Goal: Information Seeking & Learning: Learn about a topic

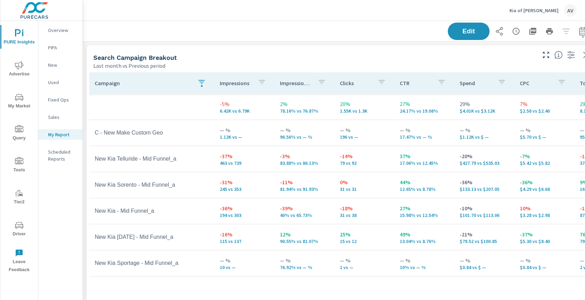
scroll to position [896, 527]
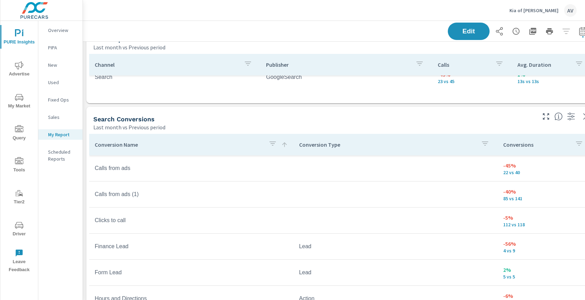
click at [340, 37] on div "Edit" at bounding box center [340, 31] width 498 height 21
click at [346, 27] on div "Edit" at bounding box center [340, 31] width 498 height 21
click at [226, 40] on div "Edit" at bounding box center [340, 31] width 498 height 21
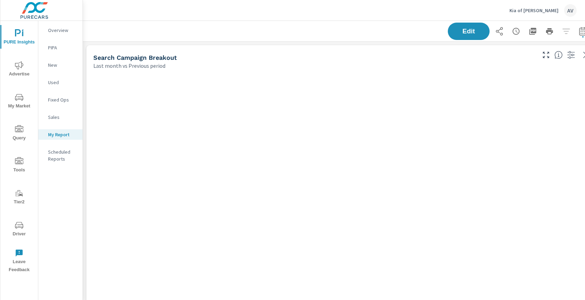
scroll to position [896, 527]
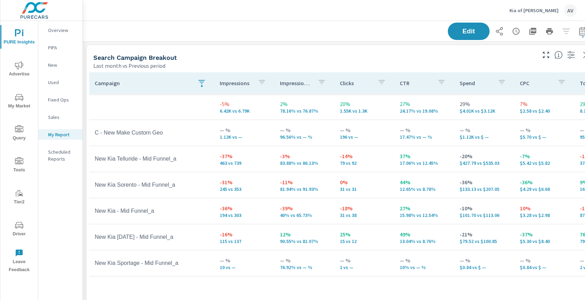
click at [429, 67] on div "Last month vs Previous period" at bounding box center [313, 66] width 441 height 8
click at [329, 60] on div "Search Campaign Breakout" at bounding box center [313, 58] width 441 height 8
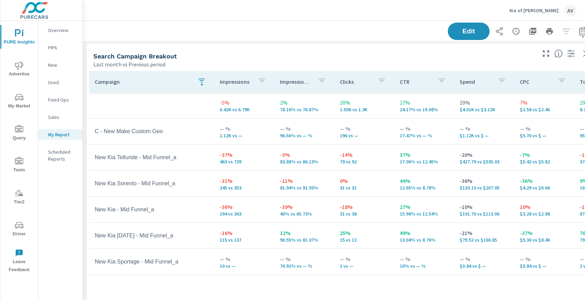
click at [203, 82] on icon "button" at bounding box center [201, 81] width 8 height 8
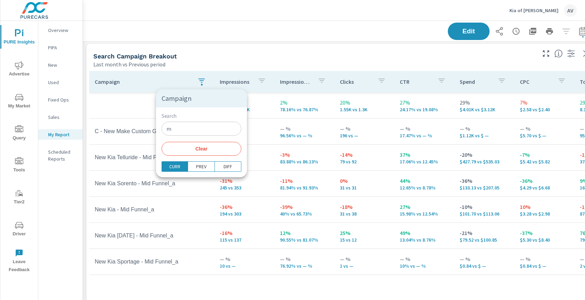
click at [200, 150] on span "Clear" at bounding box center [201, 149] width 71 height 6
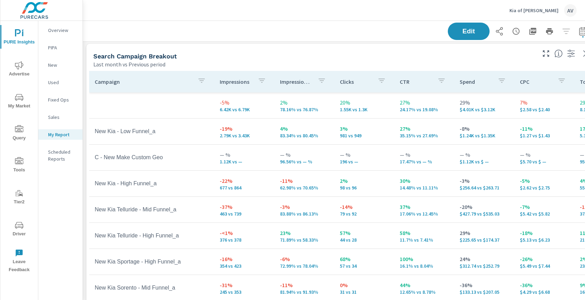
click at [249, 45] on div "Search Campaign Breakout Last month vs Previous period" at bounding box center [311, 56] width 451 height 25
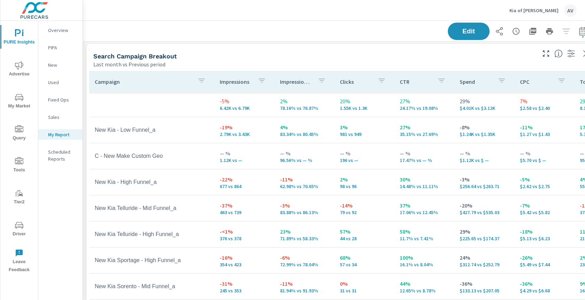
click at [243, 55] on div "Search Campaign Breakout" at bounding box center [313, 56] width 441 height 8
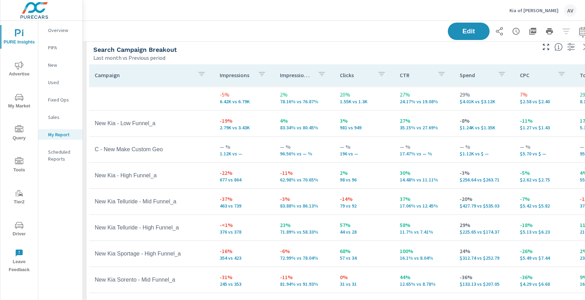
scroll to position [9, 0]
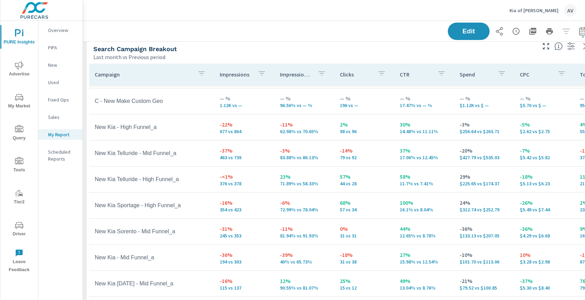
scroll to position [50, 0]
click at [409, 46] on div "Search Campaign Breakout" at bounding box center [313, 49] width 441 height 8
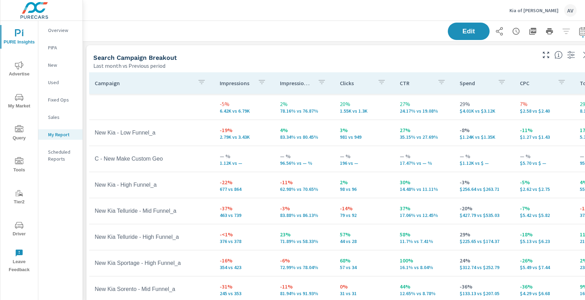
click at [337, 54] on div "Search Campaign Breakout" at bounding box center [313, 58] width 441 height 8
click at [362, 52] on div "Search Campaign Breakout Last month vs Previous period" at bounding box center [311, 57] width 451 height 25
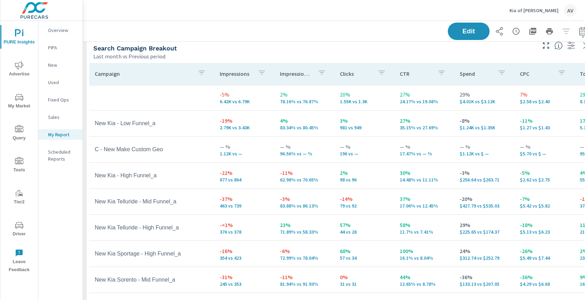
scroll to position [10, 0]
click at [362, 52] on div "Last month vs Previous period" at bounding box center [313, 56] width 441 height 8
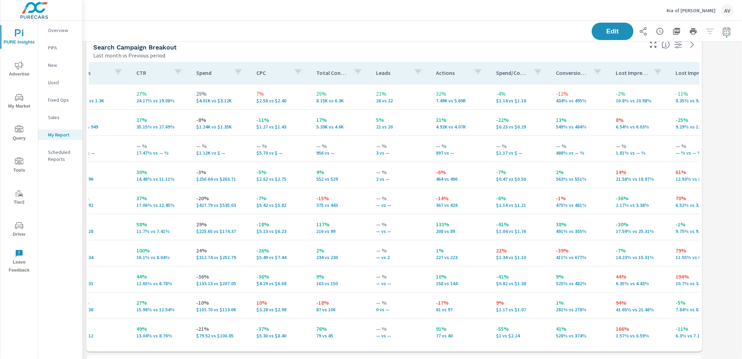
scroll to position [0, 258]
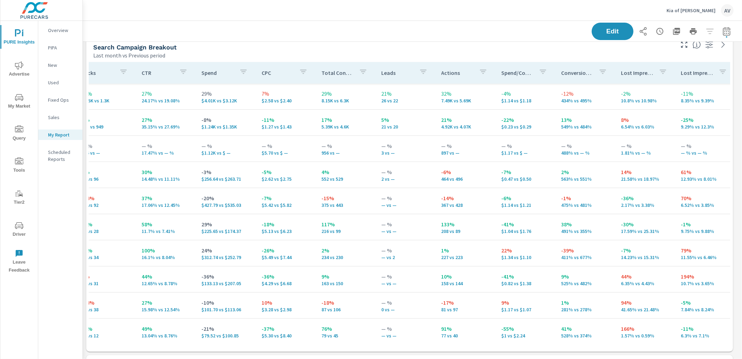
click at [571, 71] on p "Conversion Rate" at bounding box center [577, 72] width 32 height 7
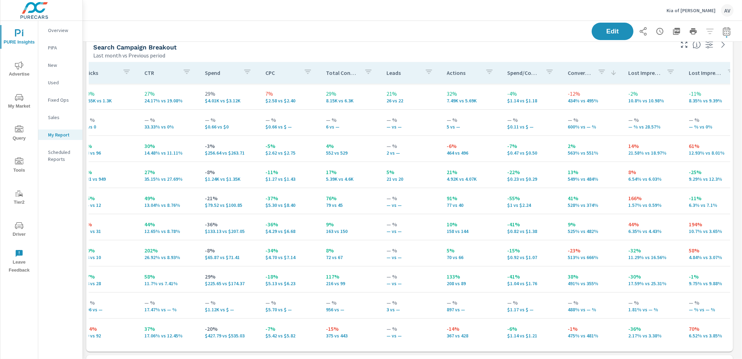
click at [570, 73] on p "Conversion Rate" at bounding box center [580, 72] width 24 height 7
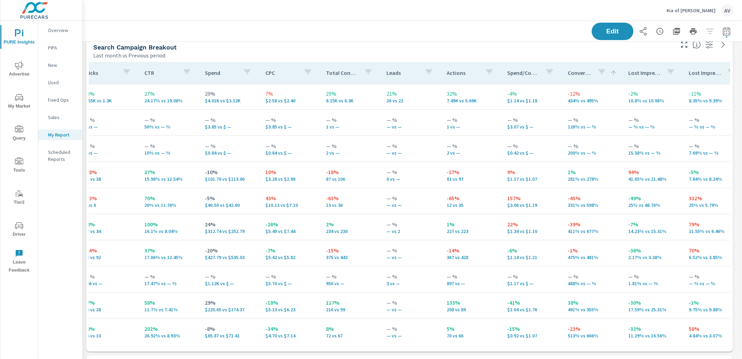
click at [584, 73] on icon "button" at bounding box center [602, 72] width 8 height 8
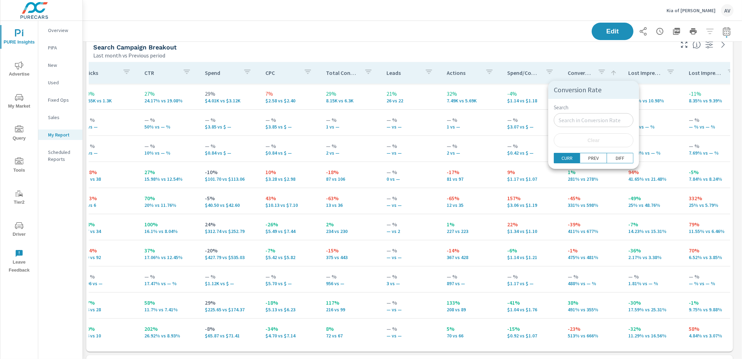
click at [584, 73] on div at bounding box center [371, 179] width 742 height 359
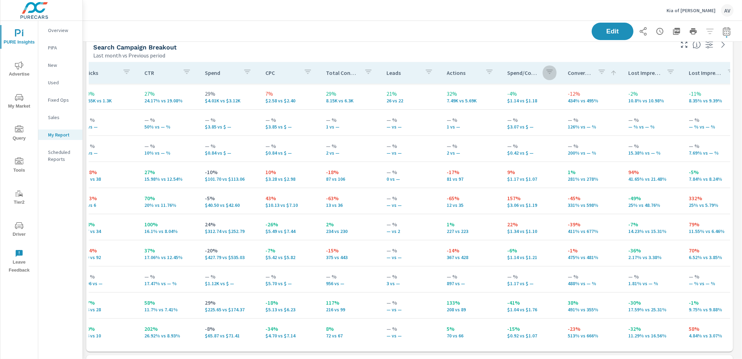
click at [546, 74] on icon "button" at bounding box center [550, 72] width 8 height 8
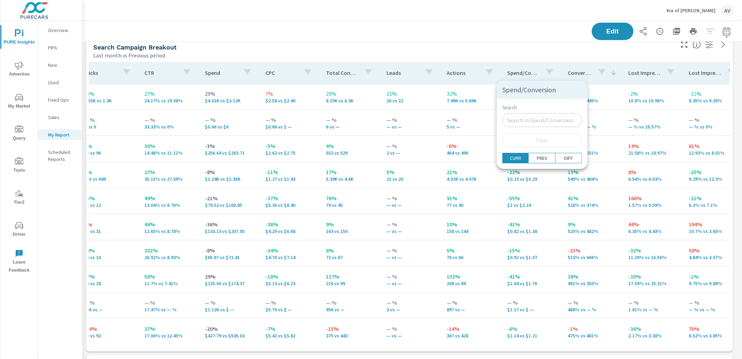
click at [578, 66] on div at bounding box center [371, 179] width 742 height 359
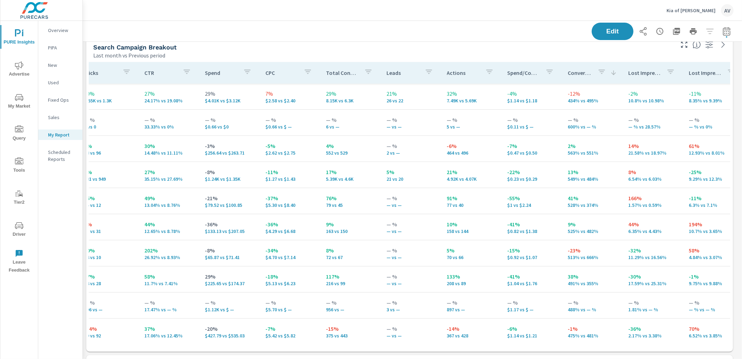
drag, startPoint x: 611, startPoint y: 70, endPoint x: 597, endPoint y: 73, distance: 13.8
click at [584, 70] on div "Spend/Conversion Search ​ Clear CURR PREV DIFF" at bounding box center [371, 179] width 742 height 359
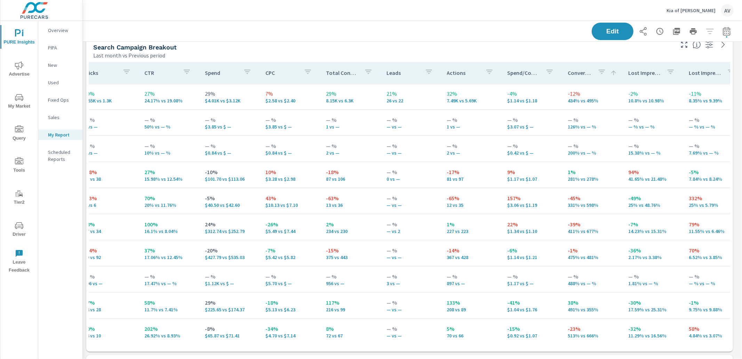
drag, startPoint x: 588, startPoint y: 76, endPoint x: 570, endPoint y: 75, distance: 17.8
click at [584, 76] on div "Conversion Rate" at bounding box center [592, 73] width 49 height 16
drag, startPoint x: 561, startPoint y: 75, endPoint x: 544, endPoint y: 74, distance: 16.7
click at [562, 76] on th "Conversion Rate" at bounding box center [592, 73] width 61 height 22
click at [531, 76] on div "Spend/Conversion" at bounding box center [532, 73] width 49 height 16
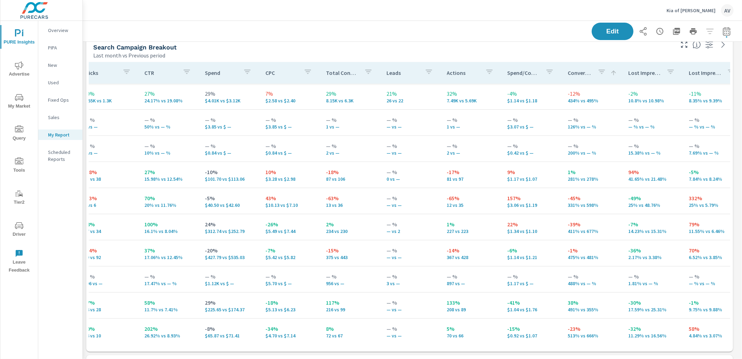
click at [511, 74] on p "Spend/Conversion" at bounding box center [524, 72] width 33 height 7
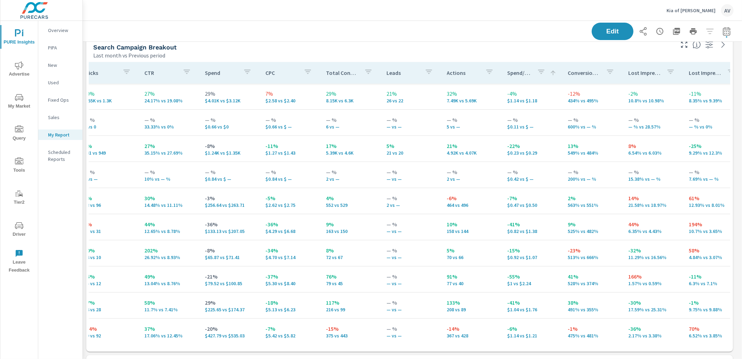
click at [447, 76] on div "Actions" at bounding box center [471, 73] width 49 height 16
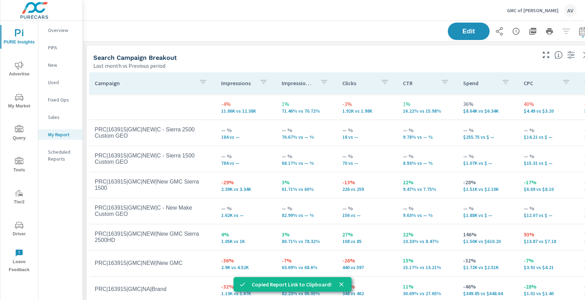
scroll to position [896, 527]
click at [235, 62] on div "Search Campaign Breakout Last month vs Previous period" at bounding box center [311, 57] width 451 height 25
click at [342, 287] on icon "close" at bounding box center [341, 284] width 7 height 7
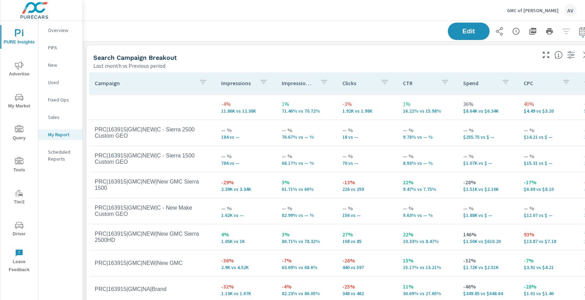
click at [329, 66] on div "Last month vs Previous period" at bounding box center [313, 66] width 441 height 8
click at [50, 30] on p "Overview" at bounding box center [62, 30] width 29 height 7
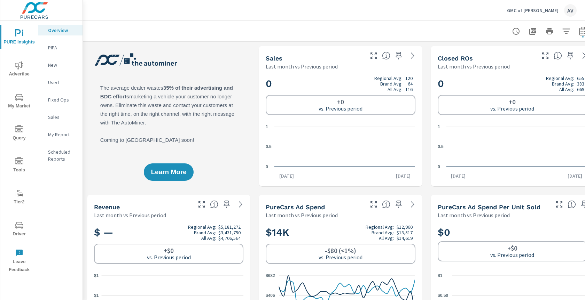
click at [216, 71] on div "Learn More" at bounding box center [168, 116] width 163 height 141
click at [16, 70] on span "Advertise" at bounding box center [18, 69] width 33 height 17
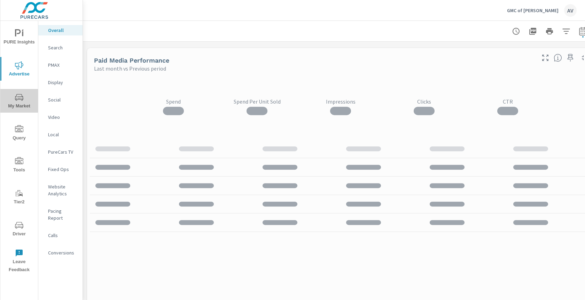
click at [16, 110] on span "My Market" at bounding box center [18, 101] width 33 height 17
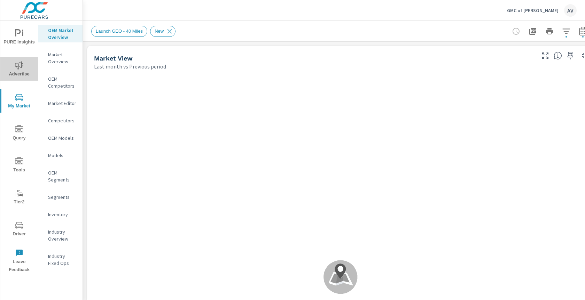
click at [18, 69] on icon "nav menu" at bounding box center [19, 65] width 8 height 8
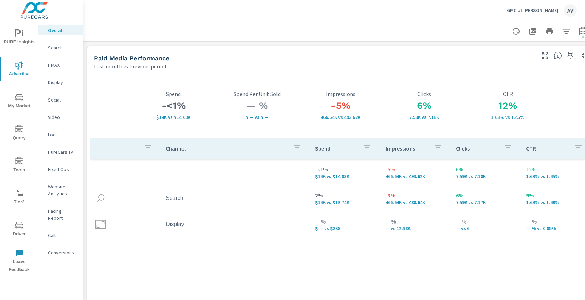
click at [245, 53] on div "Paid Media Performance Last month vs Previous period" at bounding box center [312, 58] width 450 height 25
click at [201, 31] on div at bounding box center [340, 31] width 498 height 21
click at [315, 63] on div "Last month vs Previous period" at bounding box center [314, 66] width 440 height 8
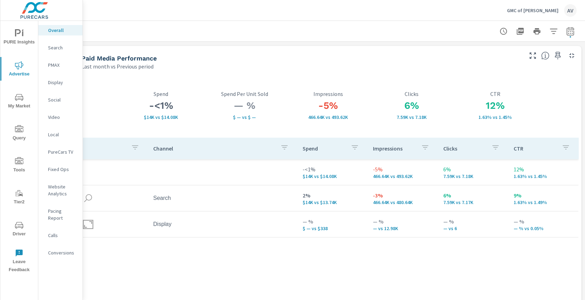
scroll to position [0, 19]
click at [323, 72] on div "-<1% $14K vs $14.08K Spend — % $ — vs $ — Spend Per Unit Sold -5% 466.64K vs 49…" at bounding box center [327, 202] width 507 height 265
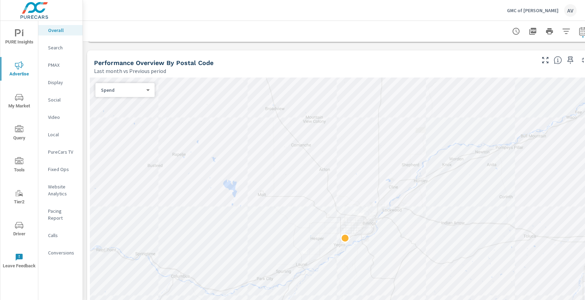
scroll to position [292, 0]
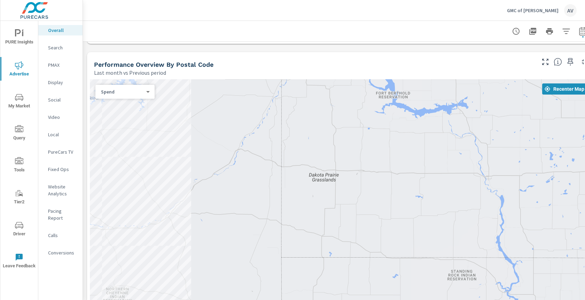
drag, startPoint x: 506, startPoint y: 197, endPoint x: 44, endPoint y: 256, distance: 466.1
click at [42, 264] on div "PURE Insights Advertise My Market Query Tools Tier2 Driver Leave Feedback Overa…" at bounding box center [292, 150] width 585 height 300
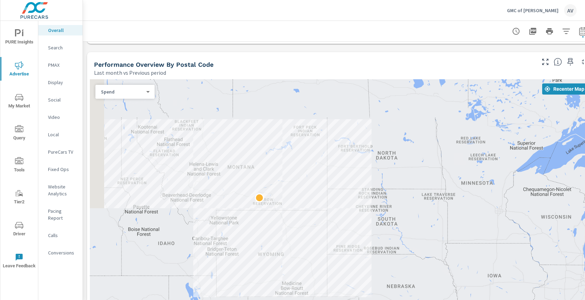
drag, startPoint x: 258, startPoint y: 243, endPoint x: 379, endPoint y: 170, distance: 141.1
click at [379, 170] on div at bounding box center [340, 235] width 501 height 312
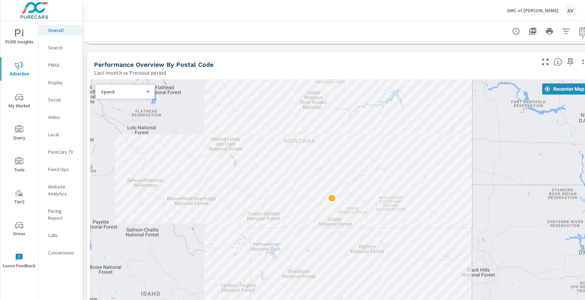
drag, startPoint x: 303, startPoint y: 173, endPoint x: 431, endPoint y: 192, distance: 129.2
click at [431, 192] on div at bounding box center [340, 235] width 501 height 312
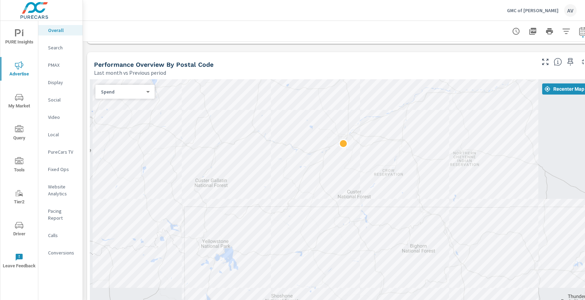
drag, startPoint x: 428, startPoint y: 211, endPoint x: 561, endPoint y: 174, distance: 137.8
click at [561, 174] on div at bounding box center [340, 235] width 501 height 312
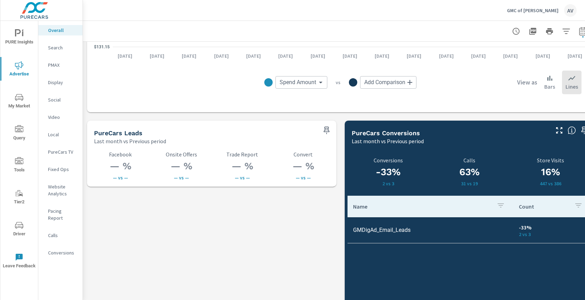
scroll to position [897, 0]
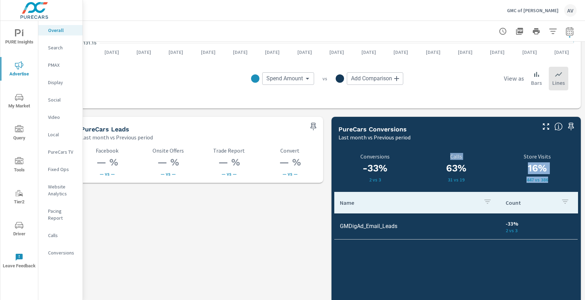
drag, startPoint x: 454, startPoint y: 158, endPoint x: 434, endPoint y: 189, distance: 37.2
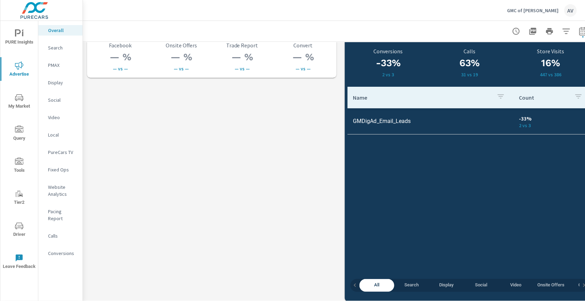
scroll to position [1013, 0]
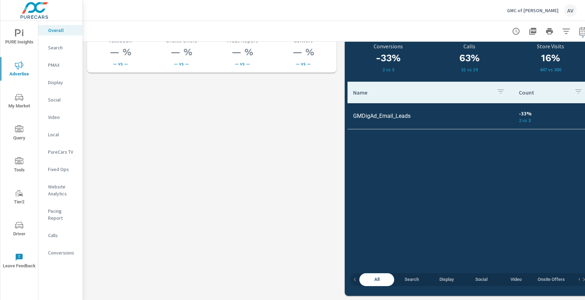
click at [420, 276] on span "Search" at bounding box center [411, 280] width 26 height 8
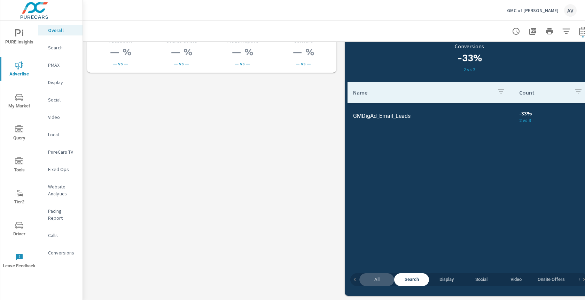
click at [381, 276] on span "All" at bounding box center [376, 280] width 26 height 8
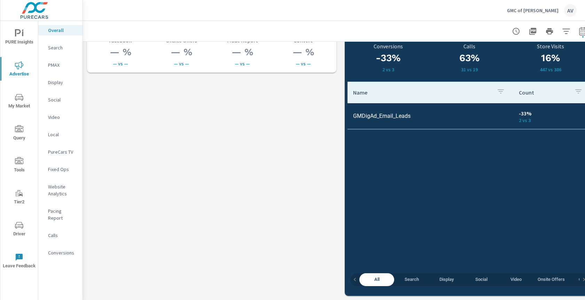
click at [419, 276] on span "Search" at bounding box center [411, 280] width 26 height 8
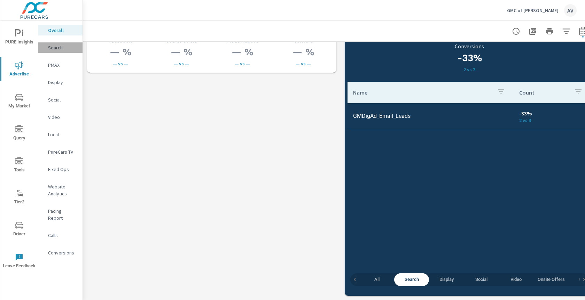
click at [62, 49] on p "Search" at bounding box center [62, 47] width 29 height 7
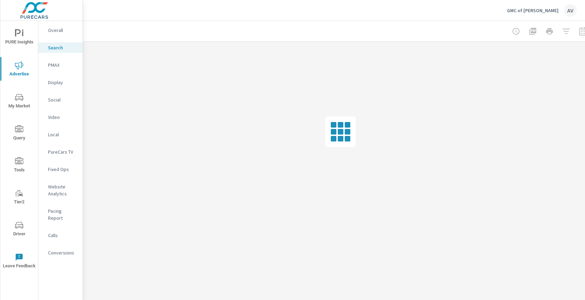
click at [63, 192] on p "Website Analytics" at bounding box center [62, 190] width 29 height 14
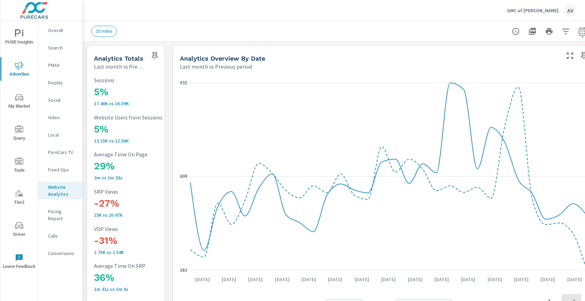
click at [58, 250] on p "Conversions" at bounding box center [62, 253] width 29 height 7
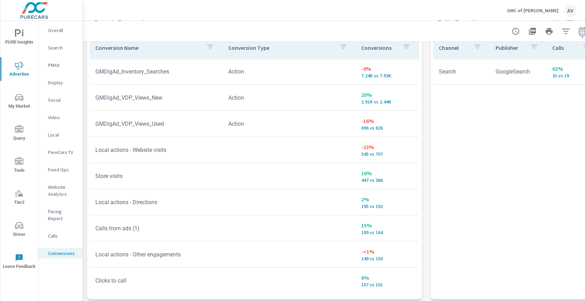
scroll to position [394, 0]
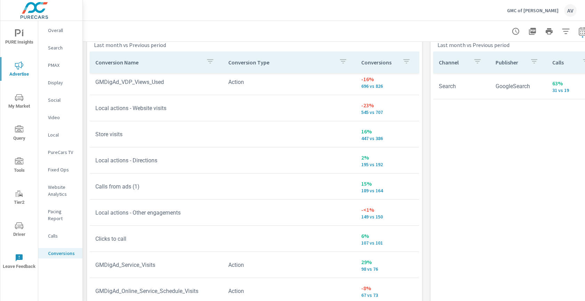
scroll to position [61, 0]
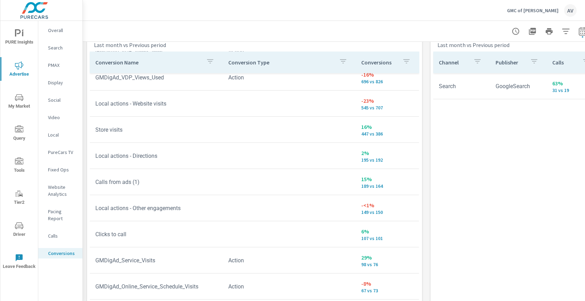
click at [193, 61] on p "Conversion Name" at bounding box center [147, 62] width 105 height 7
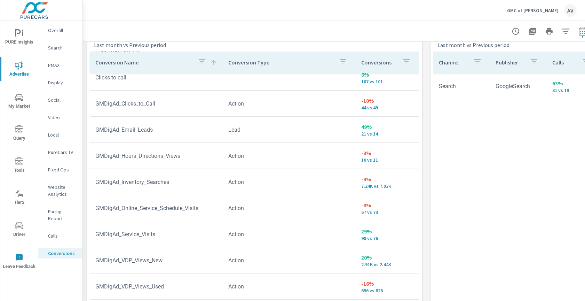
scroll to position [1, 0]
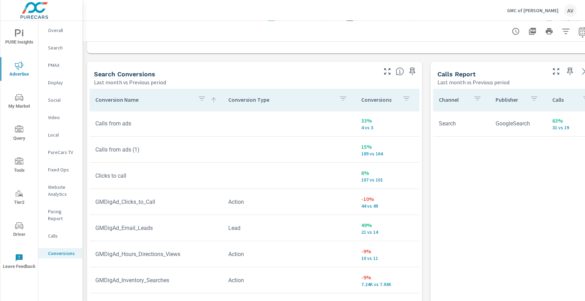
scroll to position [357, 0]
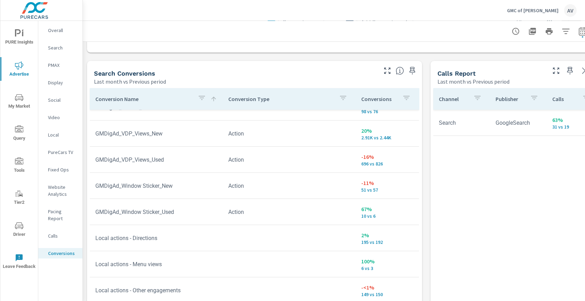
scroll to position [242, 0]
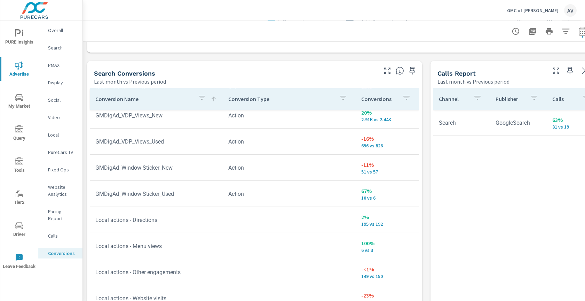
scroll to position [84, 0]
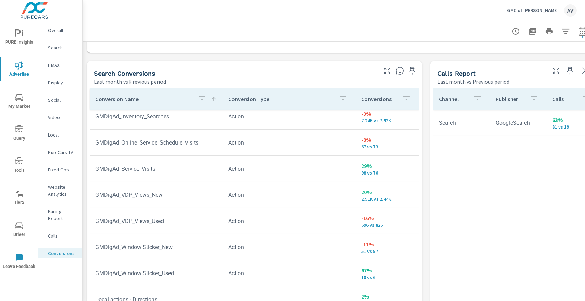
scroll to position [185, 0]
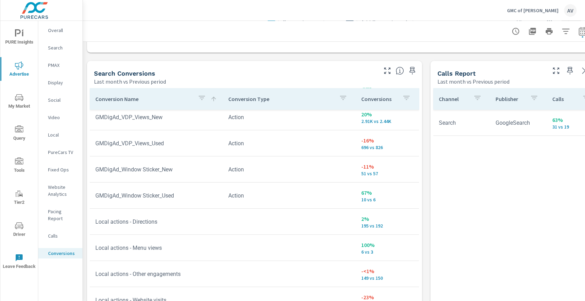
scroll to position [242, 0]
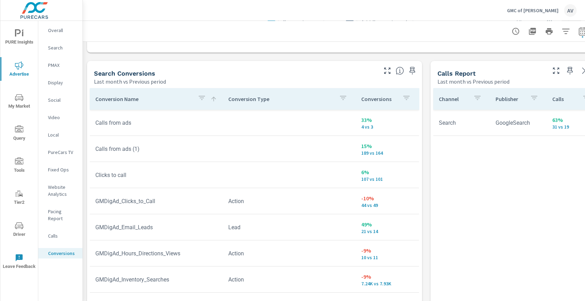
click at [85, 77] on div "All Conversions Last month vs Previous period -3% 12.79K vs 13.21K Conversions …" at bounding box center [340, 168] width 515 height 968
click at [18, 95] on icon "nav menu" at bounding box center [19, 97] width 8 height 8
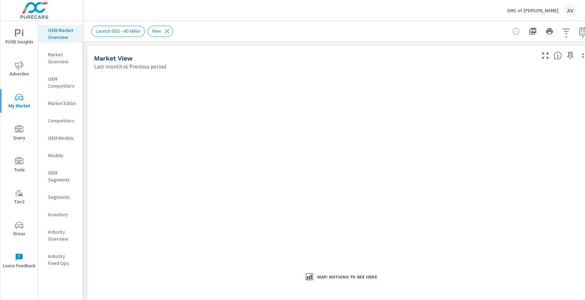
click at [23, 46] on button "PURE Insights" at bounding box center [19, 37] width 38 height 24
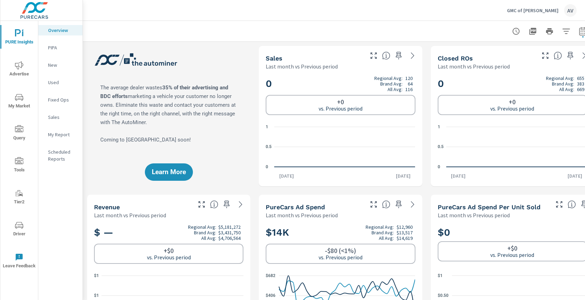
click at [24, 74] on span "Advertise" at bounding box center [18, 69] width 33 height 17
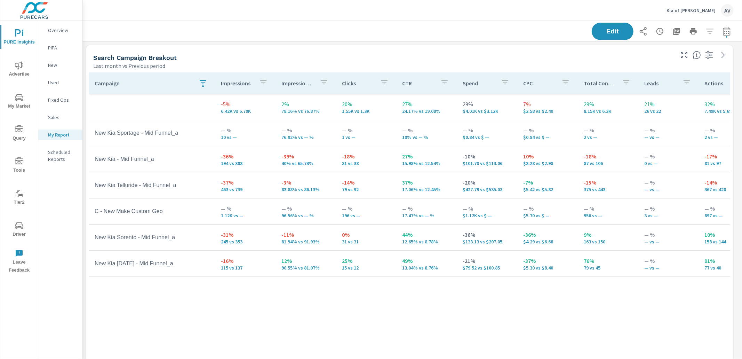
click at [473, 60] on div "Search Campaign Breakout" at bounding box center [383, 58] width 580 height 8
click at [201, 81] on icon "button" at bounding box center [203, 82] width 8 height 8
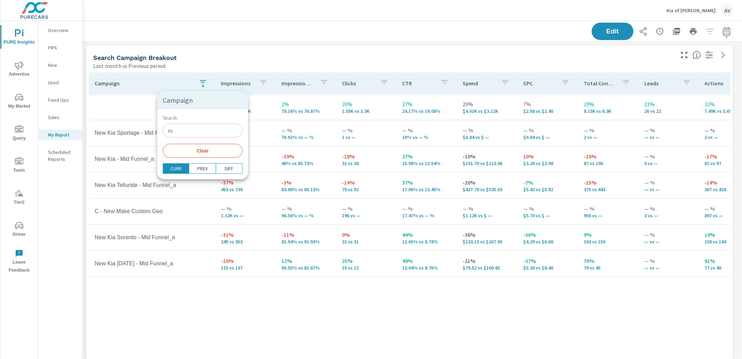
click at [197, 151] on span "Clear" at bounding box center [202, 151] width 71 height 6
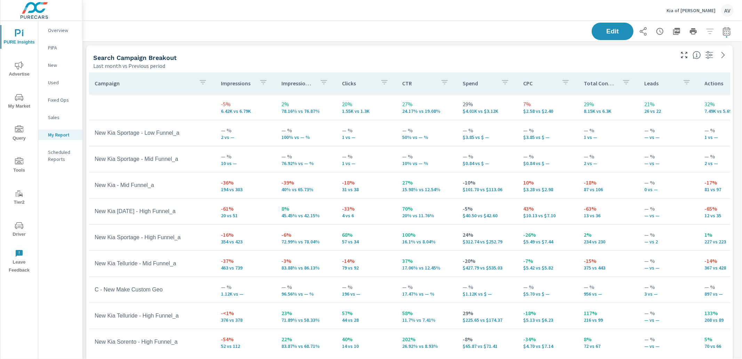
scroll to position [896, 666]
click at [236, 52] on div "Search Campaign Breakout Last month vs Previous period" at bounding box center [381, 57] width 590 height 25
click at [222, 57] on div "Search Campaign Breakout" at bounding box center [383, 58] width 580 height 8
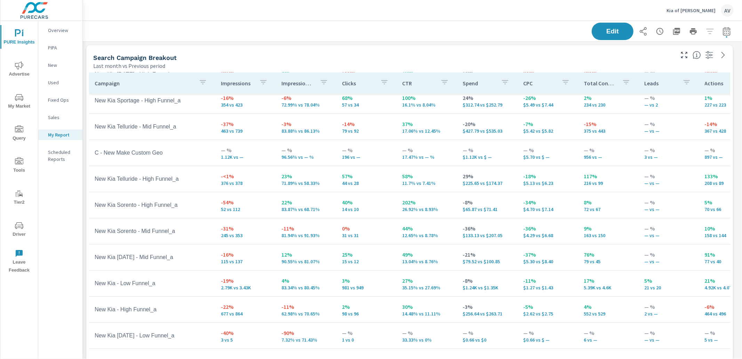
scroll to position [896, 666]
click at [707, 180] on td "133% 208 vs 89" at bounding box center [729, 178] width 61 height 25
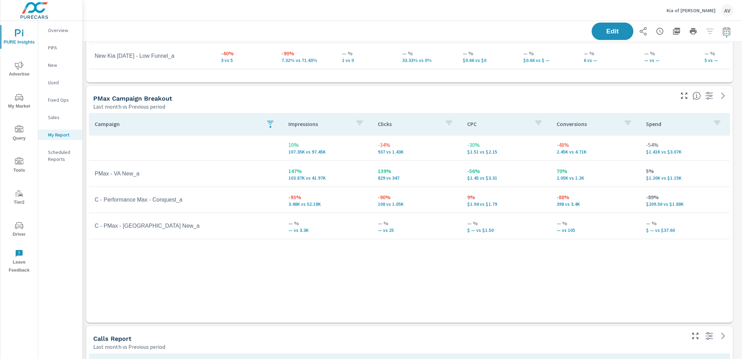
scroll to position [280, 0]
click at [273, 122] on icon "button" at bounding box center [270, 122] width 8 height 8
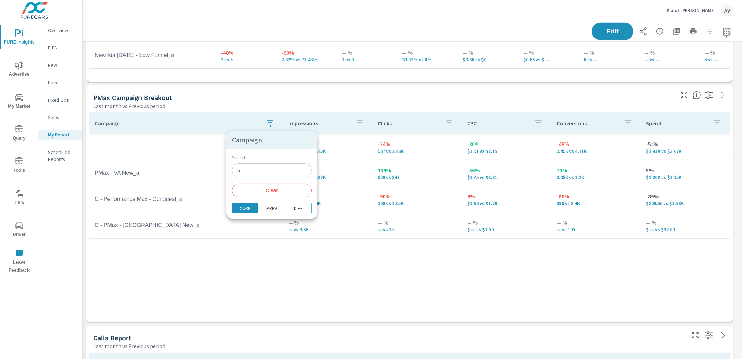
click at [259, 191] on span "Clear" at bounding box center [271, 190] width 71 height 6
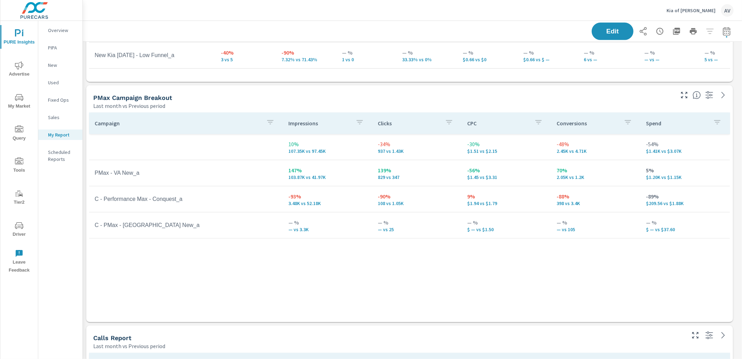
click at [230, 111] on div "Campaign Impressions Clicks CPC Conversions Spend 10% 107.35K vs 97.45K -34% 93…" at bounding box center [409, 216] width 647 height 212
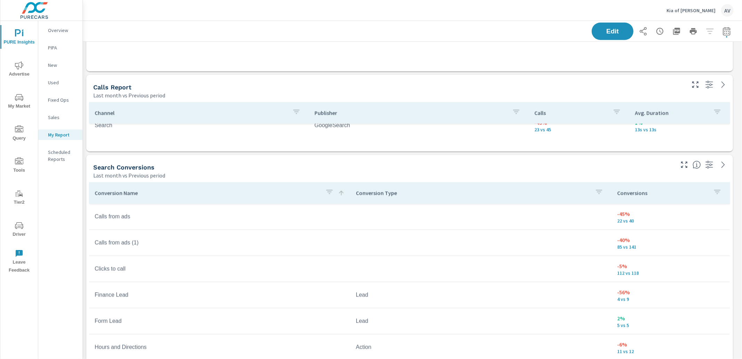
scroll to position [541, 0]
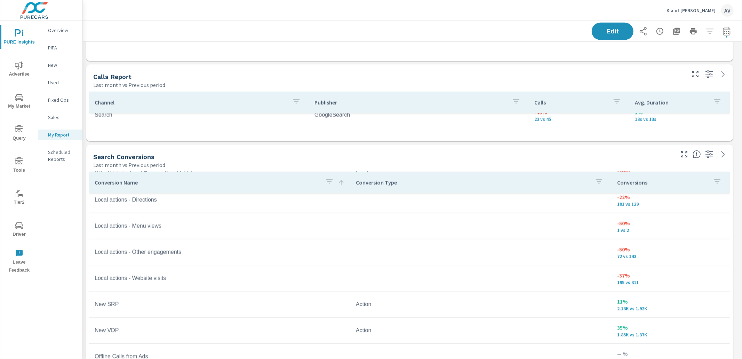
scroll to position [477, 0]
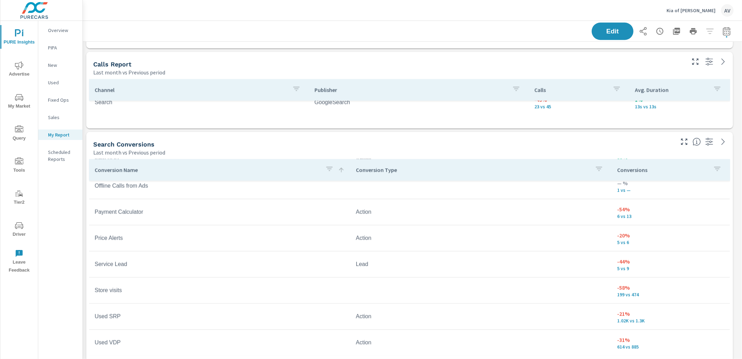
scroll to position [567, 0]
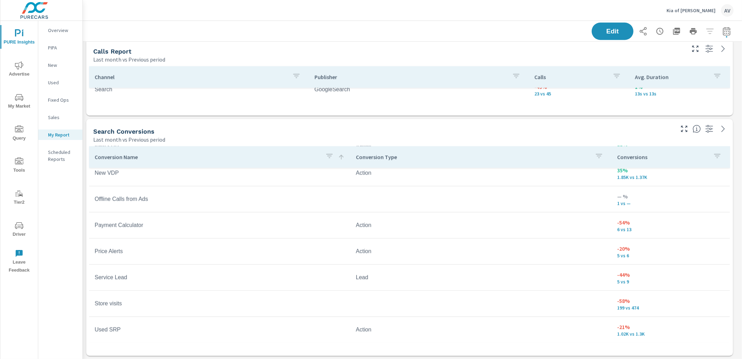
scroll to position [450, 0]
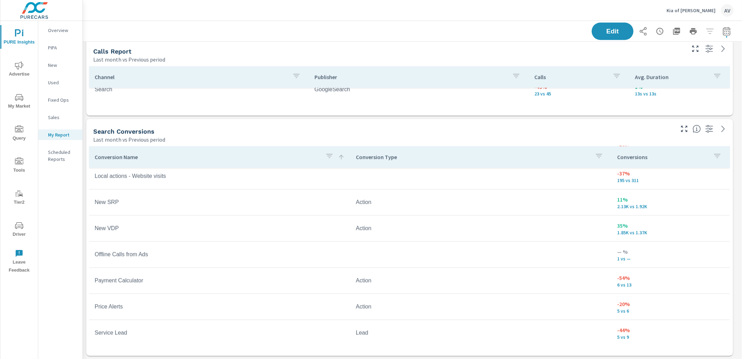
scroll to position [395, 0]
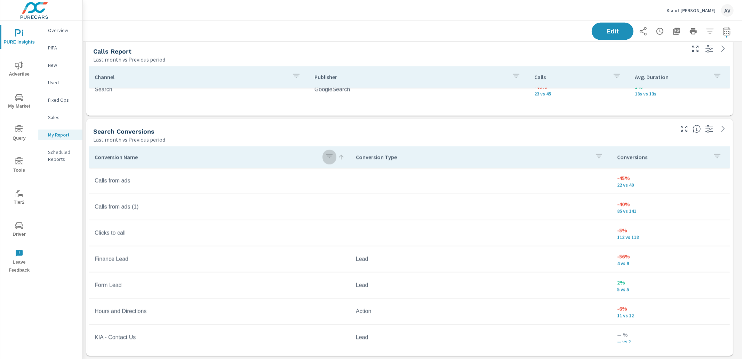
click at [331, 155] on icon "button" at bounding box center [329, 156] width 8 height 8
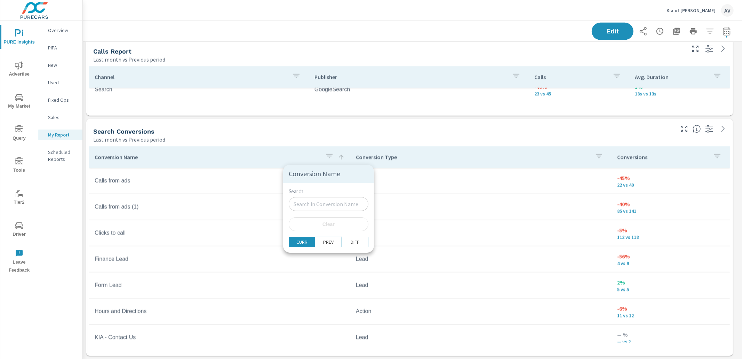
click at [322, 200] on input "Search" at bounding box center [329, 204] width 80 height 14
type input "call"
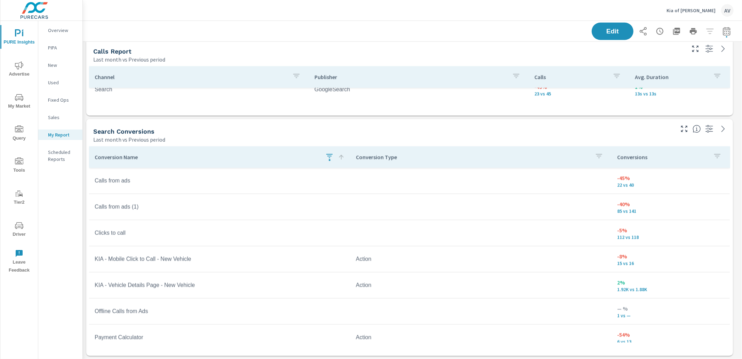
click at [590, 130] on div "Search Conversions" at bounding box center [383, 131] width 580 height 8
click at [329, 159] on icon "button" at bounding box center [329, 156] width 8 height 8
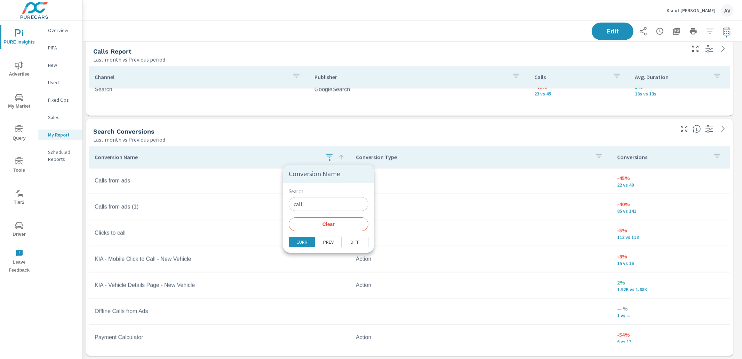
click at [281, 139] on div at bounding box center [371, 179] width 742 height 359
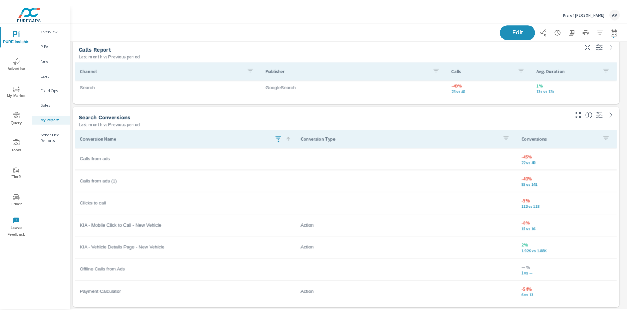
scroll to position [11, 0]
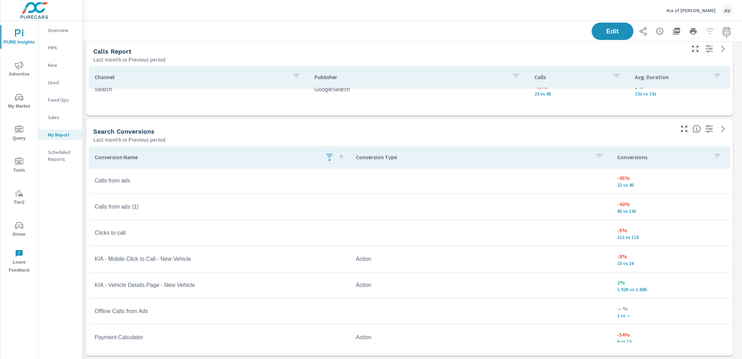
click at [546, 129] on div "Search Conversions" at bounding box center [383, 131] width 580 height 8
click at [285, 136] on div "Last month vs Previous period" at bounding box center [383, 139] width 580 height 8
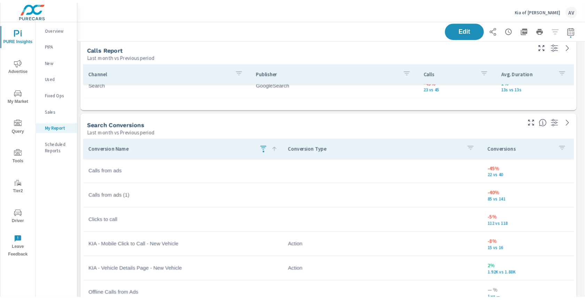
scroll to position [896, 527]
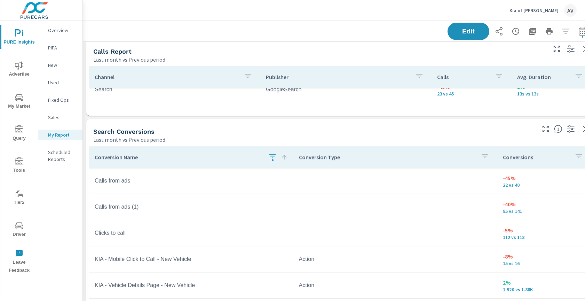
drag, startPoint x: 170, startPoint y: 231, endPoint x: 128, endPoint y: 232, distance: 41.8
click at [128, 232] on td "Clicks to call" at bounding box center [191, 232] width 204 height 17
click at [20, 69] on icon "nav menu" at bounding box center [19, 65] width 8 height 8
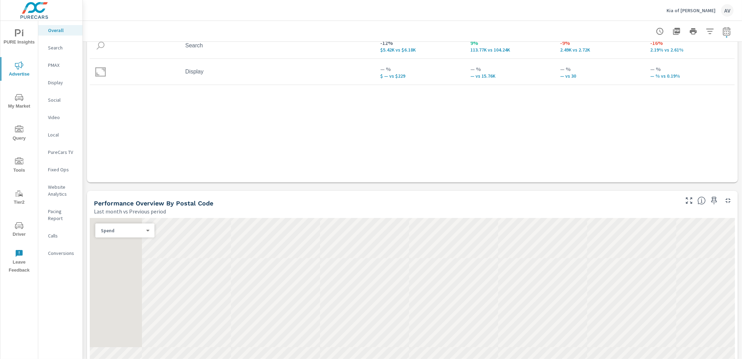
scroll to position [183, 0]
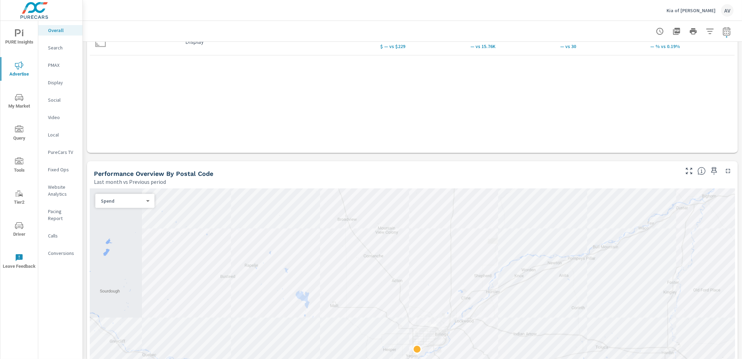
click at [142, 202] on body "PURE Insights Advertise My Market Query Tools Tier2 Driver Leave Feedback Overa…" at bounding box center [371, 179] width 742 height 359
click at [135, 214] on li "Sales" at bounding box center [122, 211] width 54 height 11
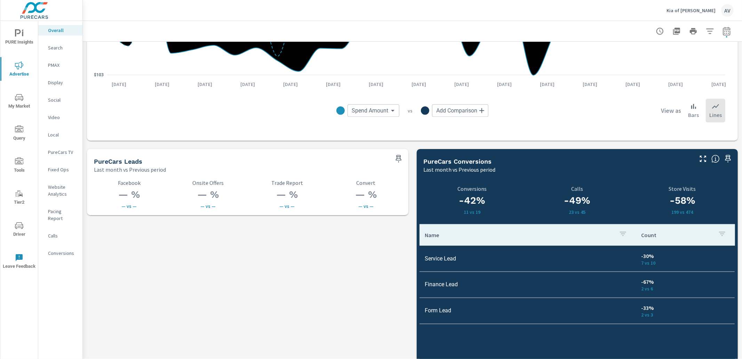
scroll to position [881, 0]
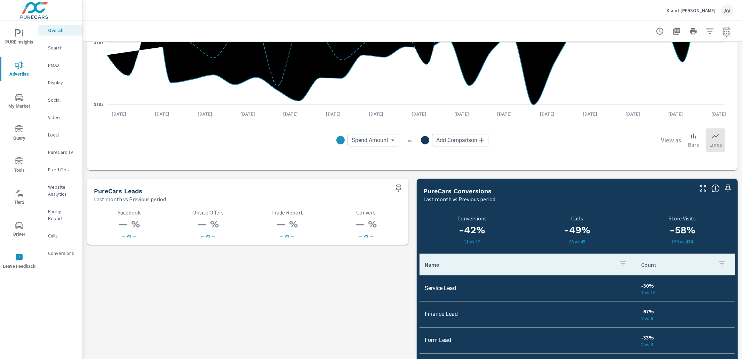
scroll to position [832, 0]
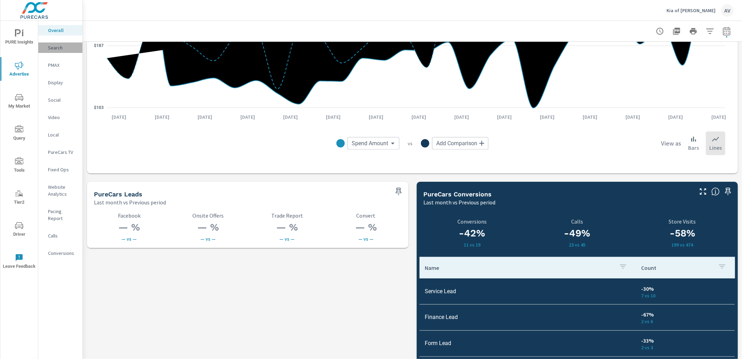
click at [57, 50] on p "Search" at bounding box center [62, 47] width 29 height 7
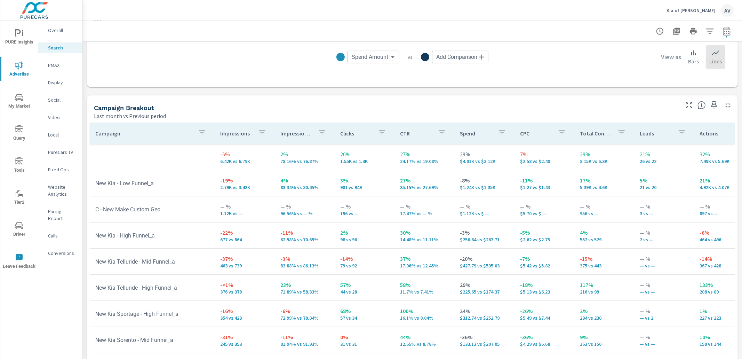
scroll to position [651, 0]
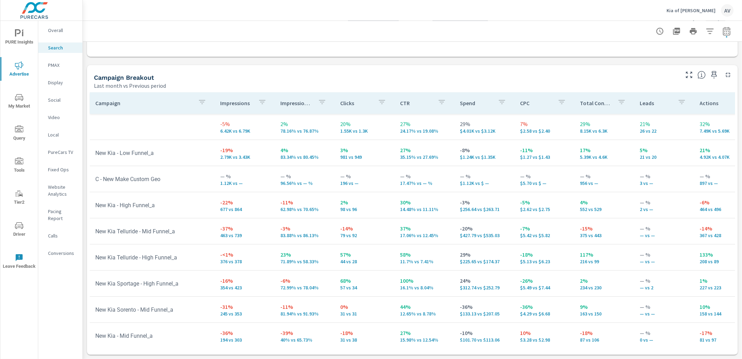
click at [397, 80] on div "Campaign Breakout" at bounding box center [386, 77] width 584 height 8
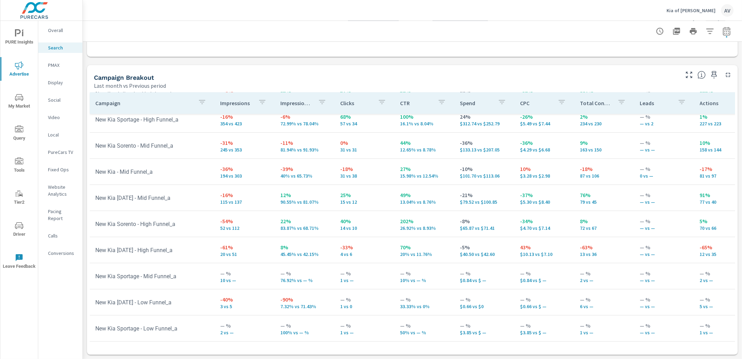
scroll to position [169, 0]
click at [310, 166] on p "-39%" at bounding box center [304, 169] width 49 height 8
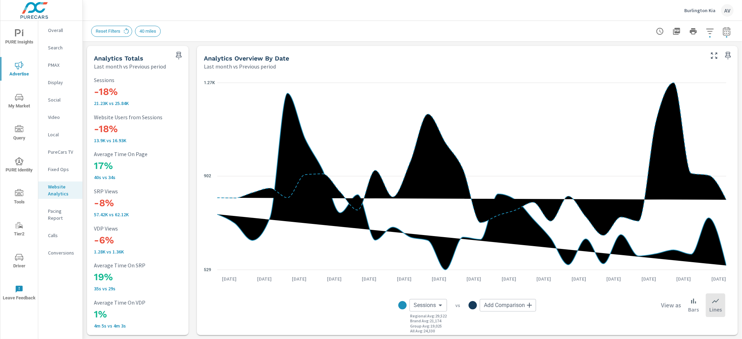
scroll to position [1, 0]
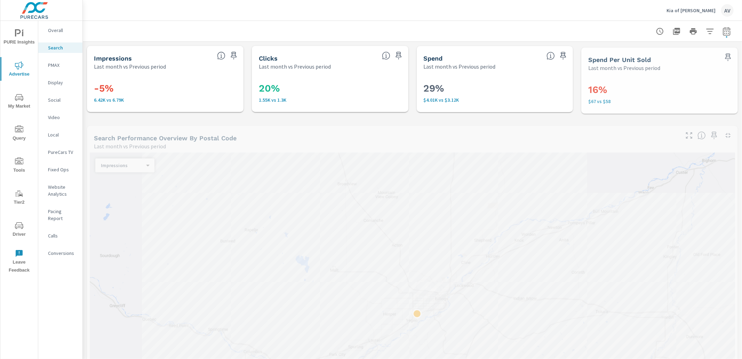
scroll to position [157, 0]
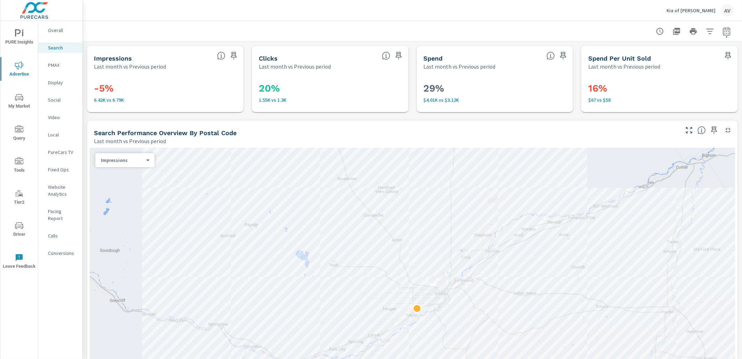
click at [18, 40] on span "PURE Insights" at bounding box center [18, 37] width 33 height 17
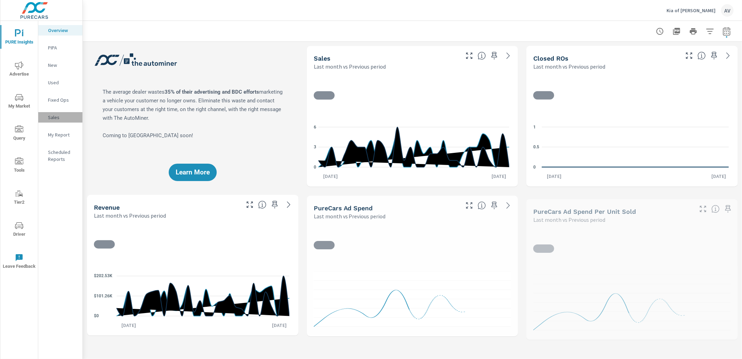
click at [56, 116] on p "Sales" at bounding box center [62, 117] width 29 height 7
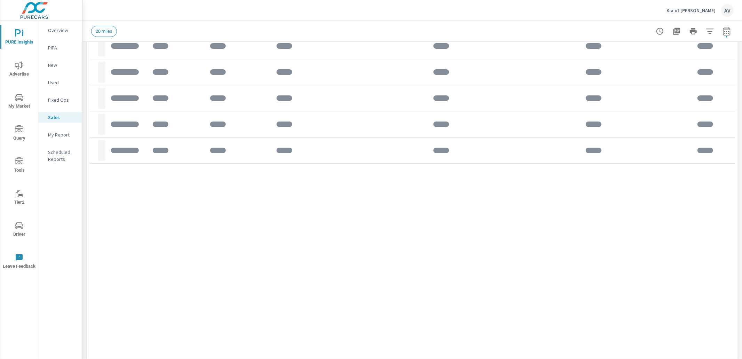
scroll to position [427, 0]
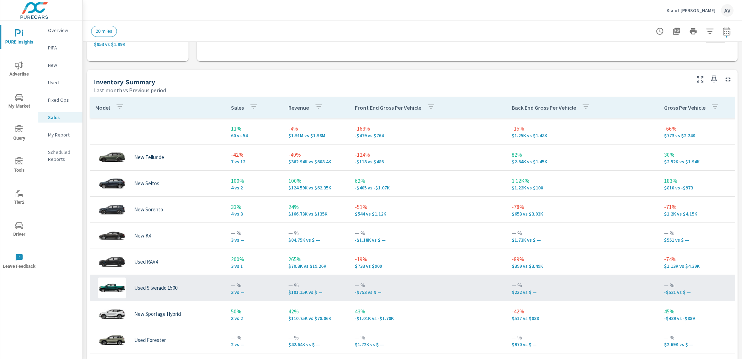
scroll to position [266, 0]
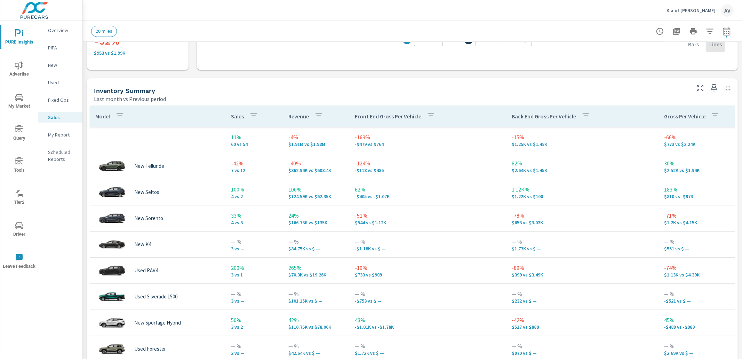
click at [201, 96] on div "Last month vs Previous period" at bounding box center [391, 99] width 595 height 8
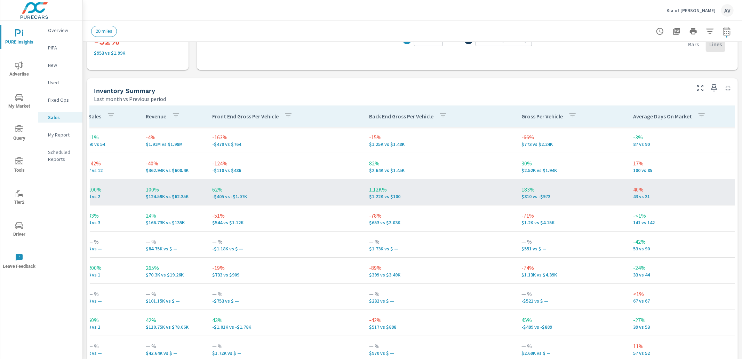
scroll to position [0, 0]
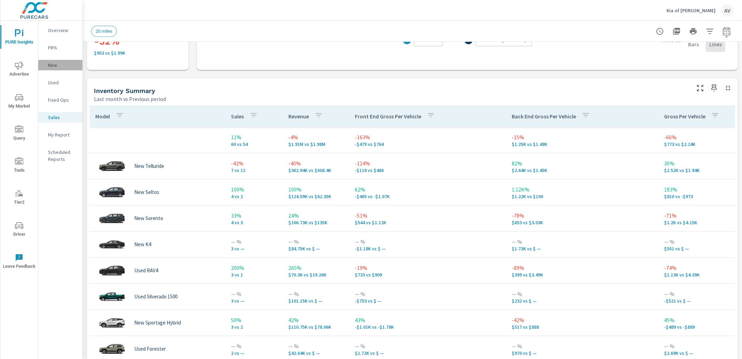
click at [53, 63] on p "New" at bounding box center [62, 65] width 29 height 7
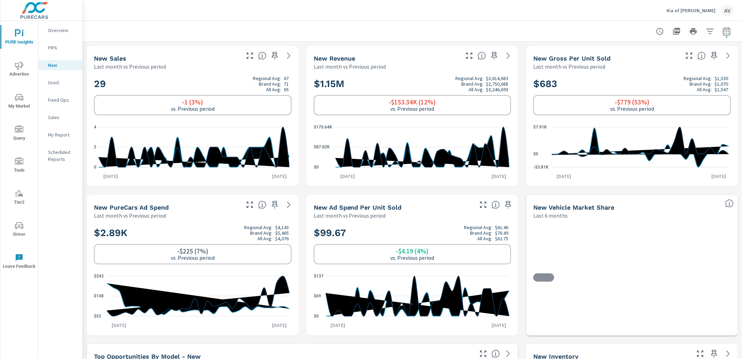
click at [87, 97] on div "29 Regional Avg: 67 Brand Avg: 71 All Avg: 65 -1 (3%) vs. Previous period 0 2 4…" at bounding box center [193, 128] width 212 height 116
click at [723, 33] on icon "button" at bounding box center [727, 31] width 8 height 8
select select "Last month"
select select "Previous period"
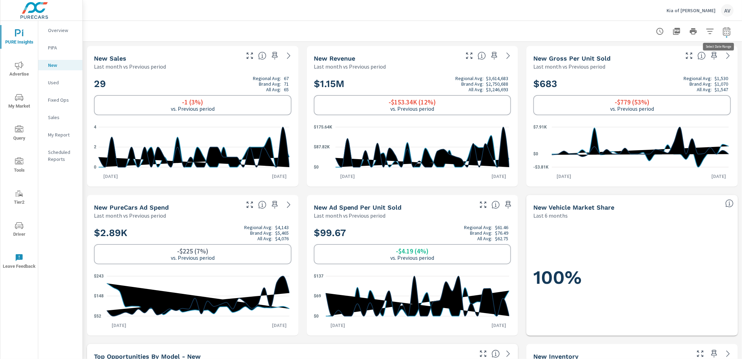
click at [723, 28] on icon "button" at bounding box center [727, 31] width 8 height 8
select select "Last month"
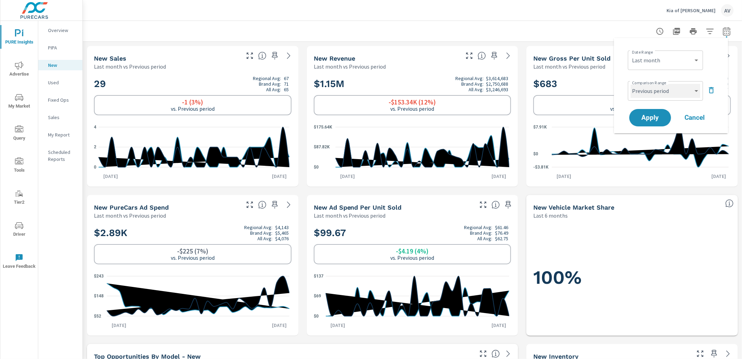
click at [677, 94] on select "Custom Previous period Previous month Previous year" at bounding box center [666, 91] width 70 height 14
click at [631, 84] on select "Custom Previous period Previous month Previous year" at bounding box center [666, 91] width 70 height 14
select select "Previous year"
click at [659, 122] on button "Apply" at bounding box center [650, 118] width 43 height 18
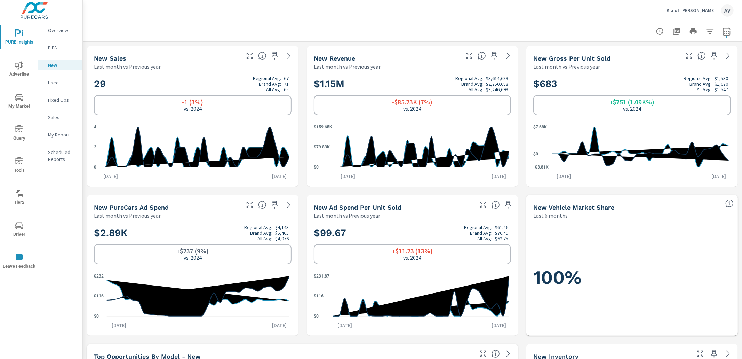
click at [725, 29] on icon "button" at bounding box center [727, 31] width 8 height 8
select select "Last month"
select select "Previous year"
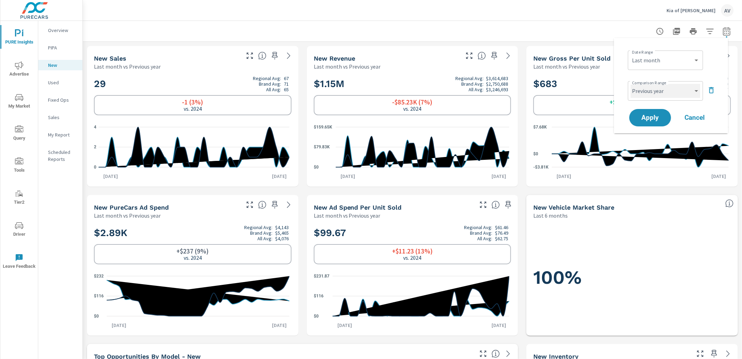
click at [691, 93] on select "Custom Previous period Previous month Previous year" at bounding box center [666, 91] width 70 height 14
click at [23, 96] on icon "nav menu" at bounding box center [19, 97] width 8 height 7
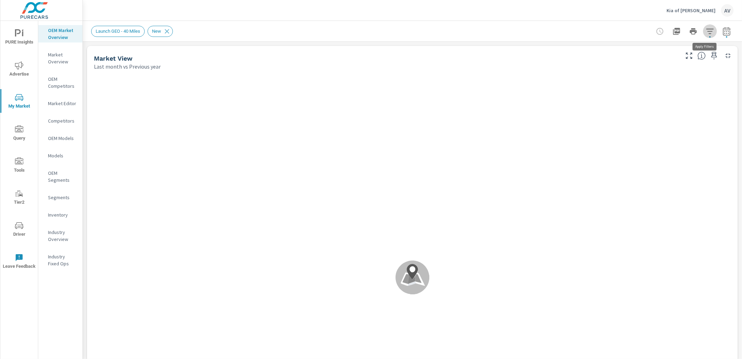
click at [706, 29] on icon "button" at bounding box center [709, 31] width 7 height 5
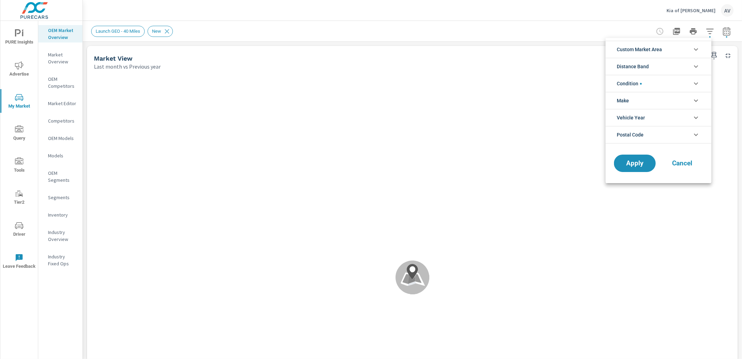
click at [634, 49] on span "Custom Market Area" at bounding box center [639, 49] width 45 height 17
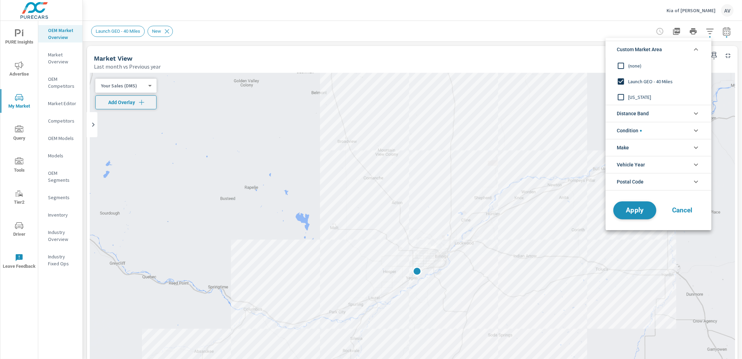
click at [646, 212] on span "Apply" at bounding box center [635, 210] width 29 height 7
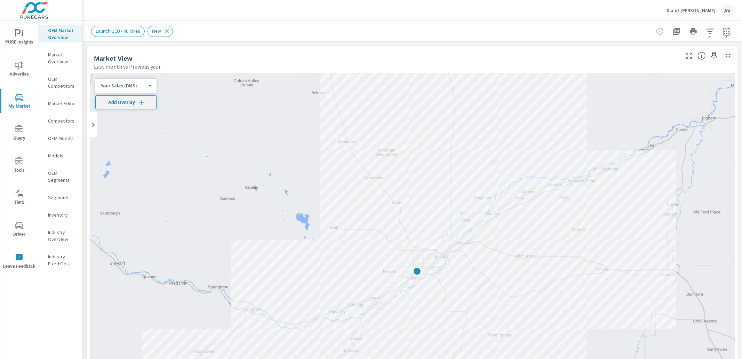
click at [646, 136] on span "Apply" at bounding box center [654, 134] width 22 height 3
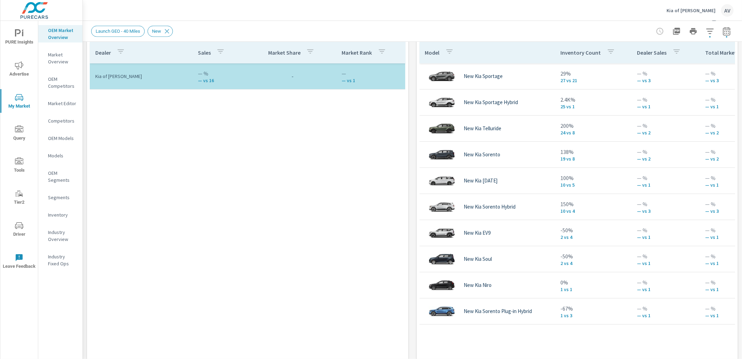
scroll to position [479, 0]
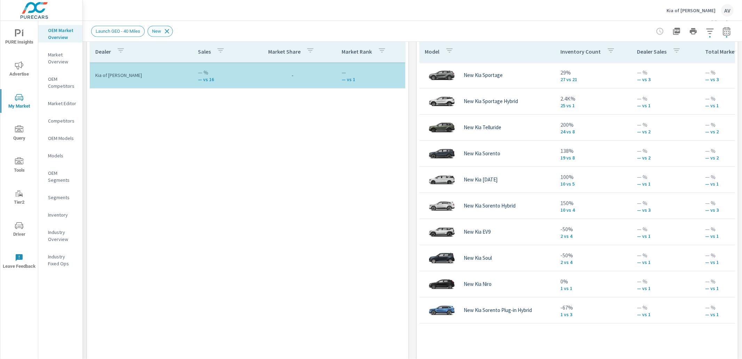
click at [169, 31] on icon at bounding box center [167, 31] width 5 height 5
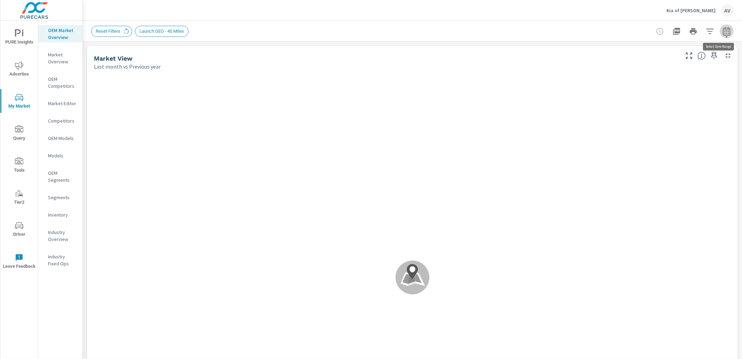
click at [723, 30] on icon "button" at bounding box center [727, 31] width 8 height 8
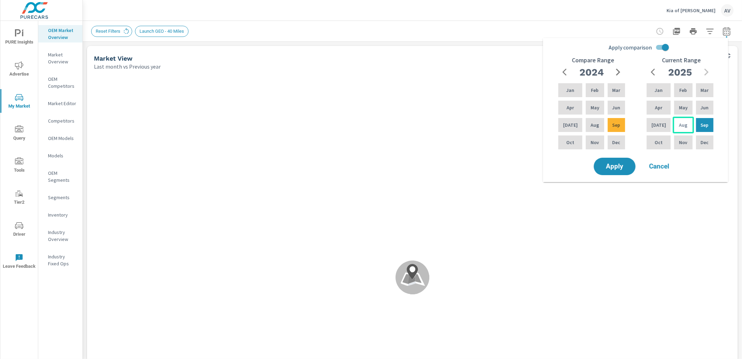
click at [679, 124] on p "Aug" at bounding box center [683, 124] width 8 height 7
click at [571, 126] on p "Jul" at bounding box center [570, 124] width 15 height 7
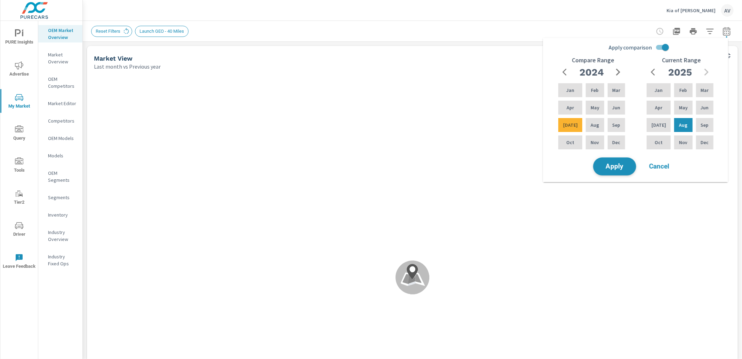
click at [619, 169] on span "Apply" at bounding box center [615, 166] width 29 height 7
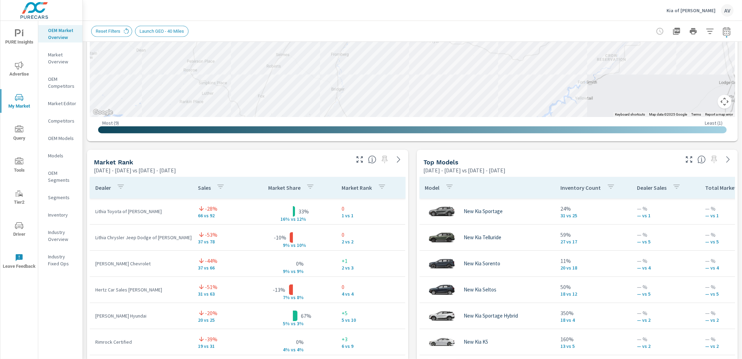
click at [410, 210] on div "Market View Aug 01, 2025 - Aug 31, 2025 vs Jul 01, 2024 - Jul 31, 2024 ← Move l…" at bounding box center [412, 294] width 659 height 1191
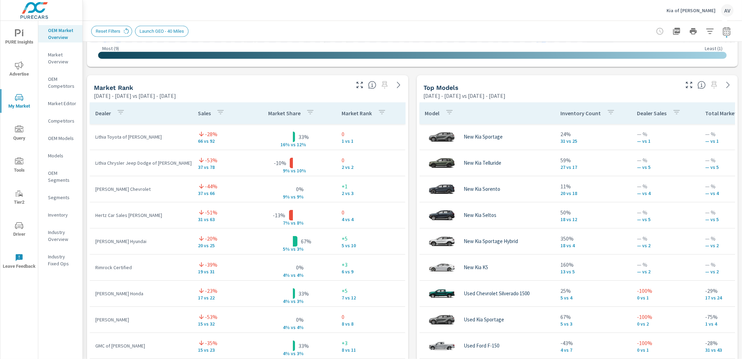
scroll to position [418, 0]
click at [406, 215] on div "Market View Aug 01, 2025 - Aug 31, 2025 vs Jul 01, 2024 - Jul 31, 2024 ← Move l…" at bounding box center [412, 219] width 659 height 1191
click at [723, 32] on icon "button" at bounding box center [727, 31] width 8 height 8
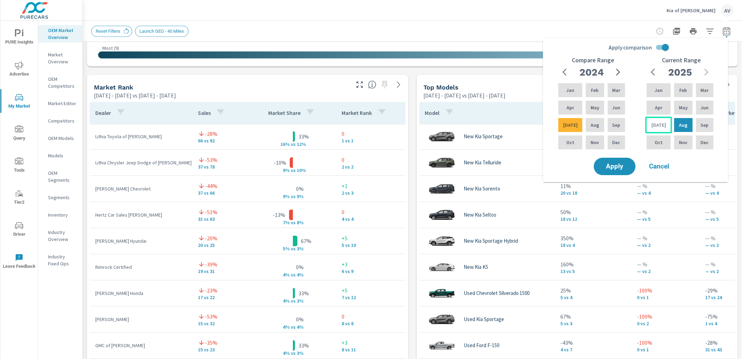
click at [658, 124] on p "Jul" at bounding box center [659, 124] width 15 height 7
click at [683, 95] on div "Feb" at bounding box center [683, 90] width 21 height 17
click at [622, 70] on icon "button" at bounding box center [618, 72] width 8 height 8
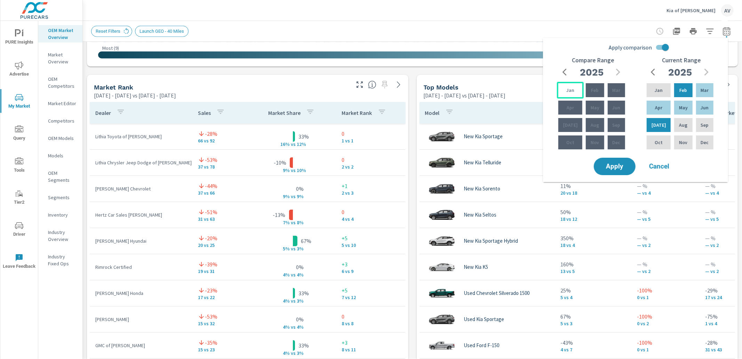
click at [567, 92] on p "Jan" at bounding box center [571, 90] width 8 height 7
click at [566, 73] on icon "button" at bounding box center [567, 72] width 8 height 8
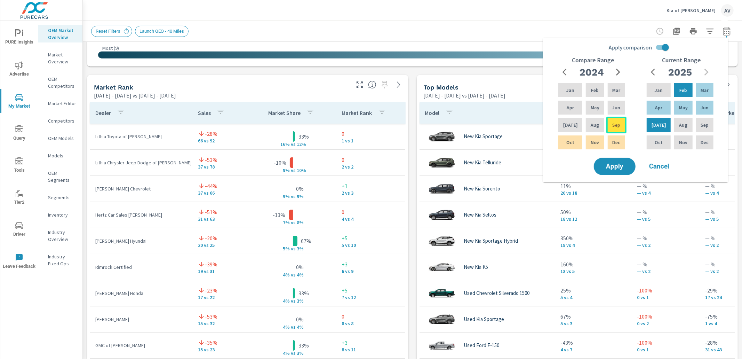
click at [609, 128] on div "Sep" at bounding box center [617, 125] width 20 height 17
click at [616, 168] on span "Apply" at bounding box center [615, 166] width 29 height 7
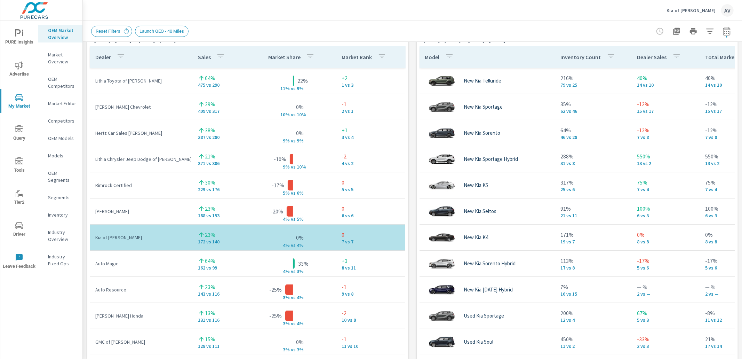
scroll to position [472, 0]
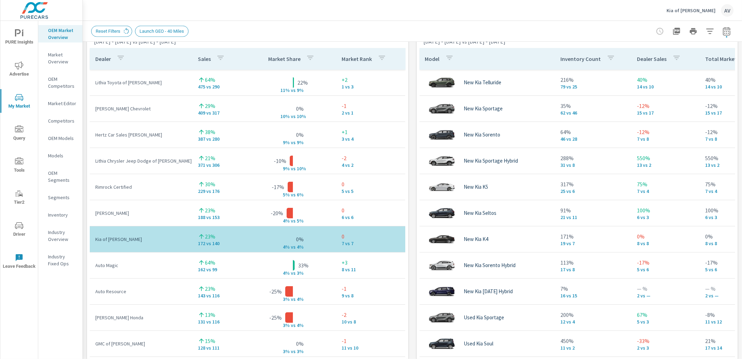
click at [410, 101] on div "Market View Feb 01, 2025 - Jul 31, 2025 vs Sep 01, 2024 - Jan 31, 2025 ← Move l…" at bounding box center [412, 165] width 659 height 1191
click at [411, 70] on div "Market View Feb 01, 2025 - Jul 31, 2025 vs Sep 01, 2024 - Jan 31, 2025 ← Move l…" at bounding box center [412, 165] width 659 height 1191
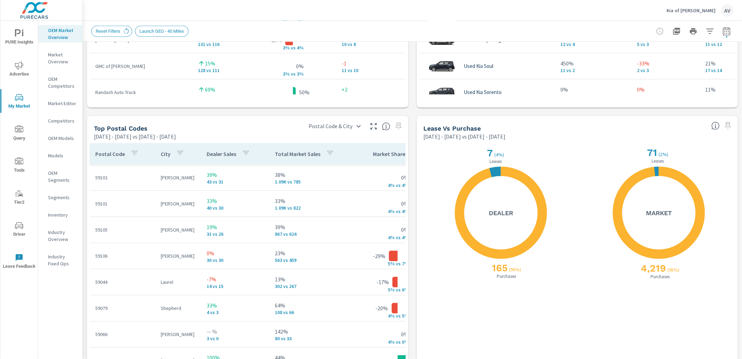
scroll to position [755, 0]
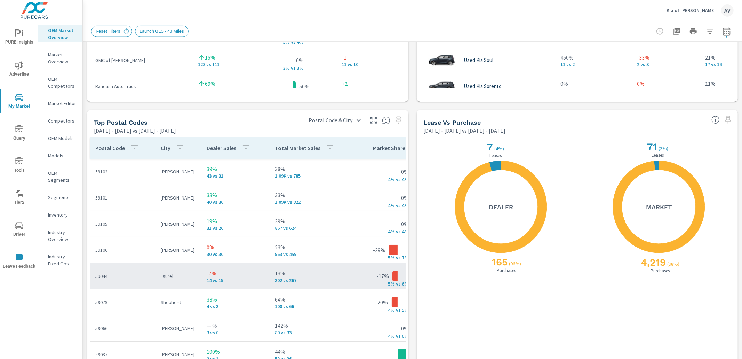
click at [215, 274] on p "-7%" at bounding box center [235, 273] width 57 height 8
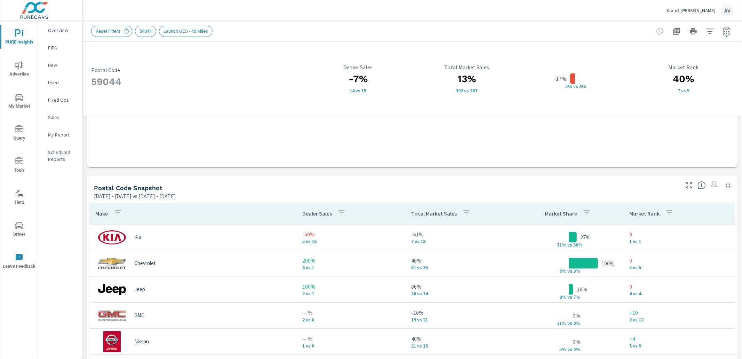
scroll to position [394, 0]
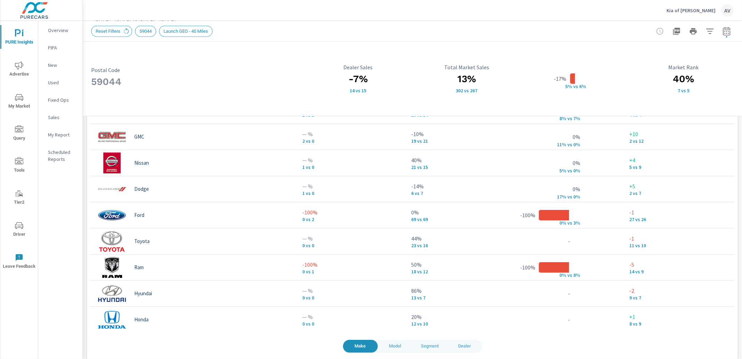
scroll to position [576, 0]
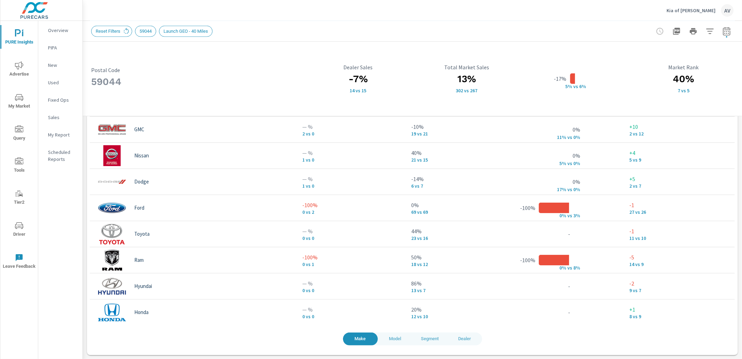
click at [398, 335] on span "Model" at bounding box center [395, 339] width 26 height 8
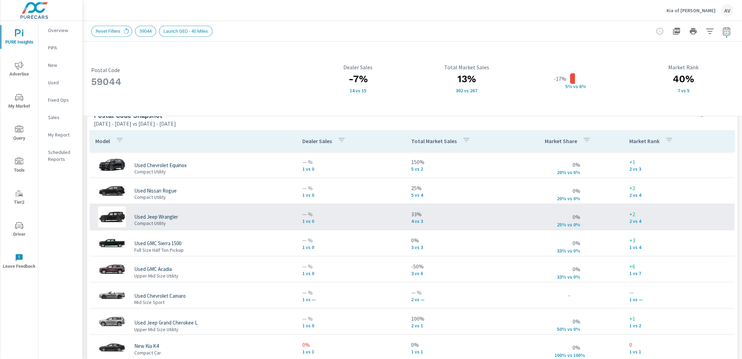
scroll to position [463, 0]
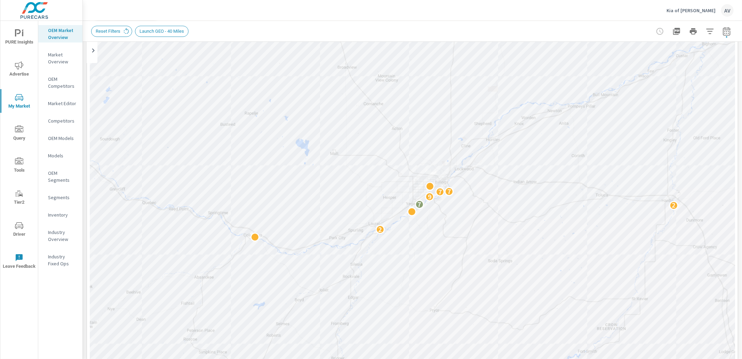
scroll to position [73, 0]
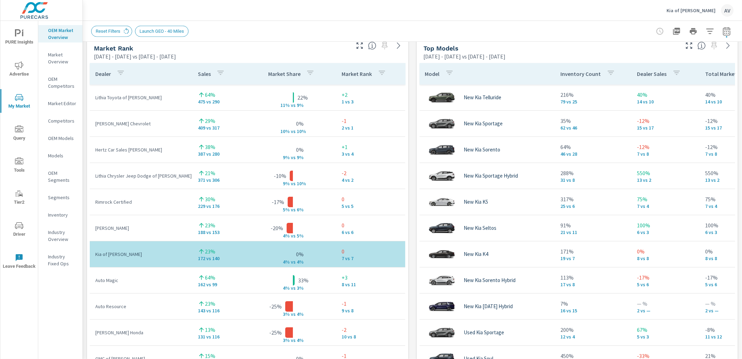
scroll to position [461, 0]
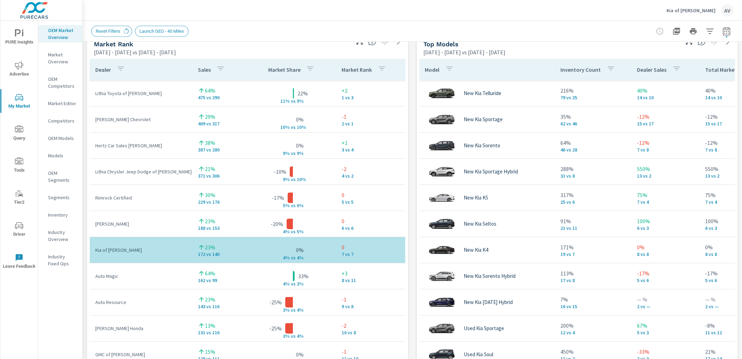
click at [409, 127] on div "Market View Feb 01, 2025 - Jul 31, 2025 vs Sep 01, 2024 - Jan 31, 2025 ← Move l…" at bounding box center [412, 176] width 659 height 1191
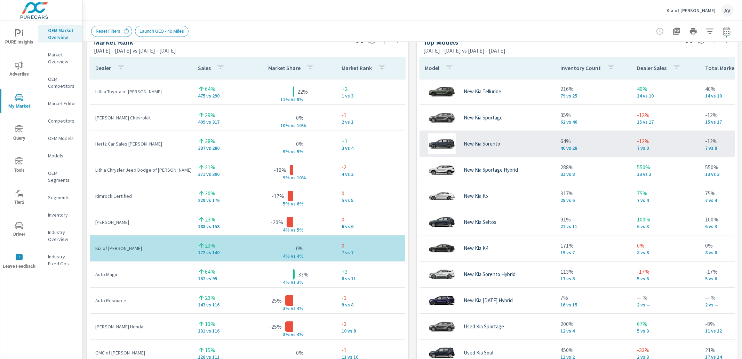
scroll to position [449, 0]
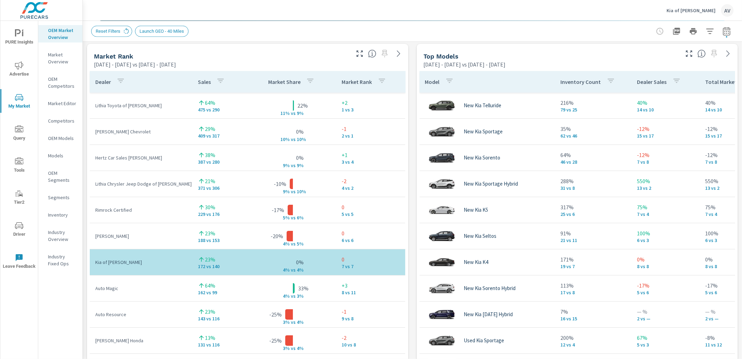
click at [410, 187] on div "Market View Feb 01, 2025 - Jul 31, 2025 vs Sep 01, 2024 - Jan 31, 2025 ← Move l…" at bounding box center [412, 188] width 659 height 1191
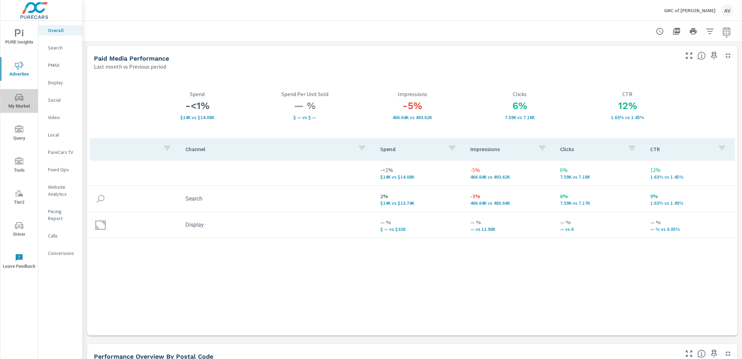
click at [16, 107] on span "My Market" at bounding box center [18, 101] width 33 height 17
